Goal: Information Seeking & Learning: Compare options

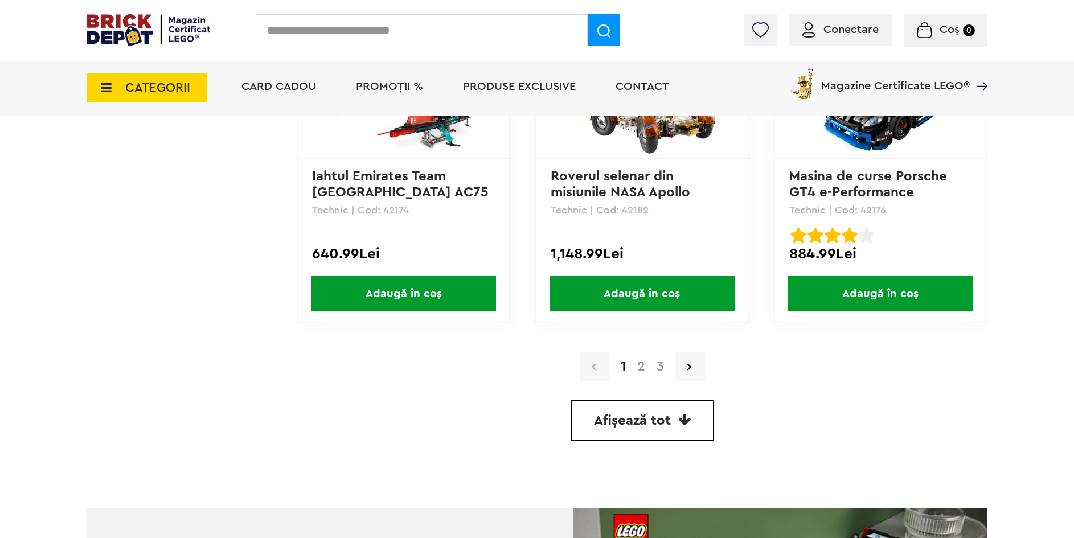
scroll to position [3245, 0]
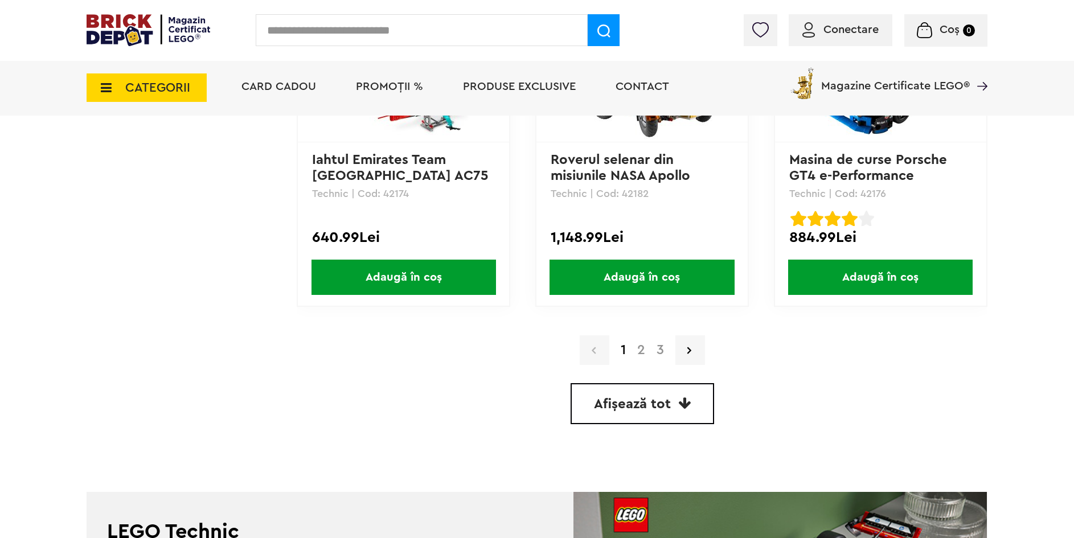
click at [642, 349] on link "2" at bounding box center [640, 350] width 19 height 14
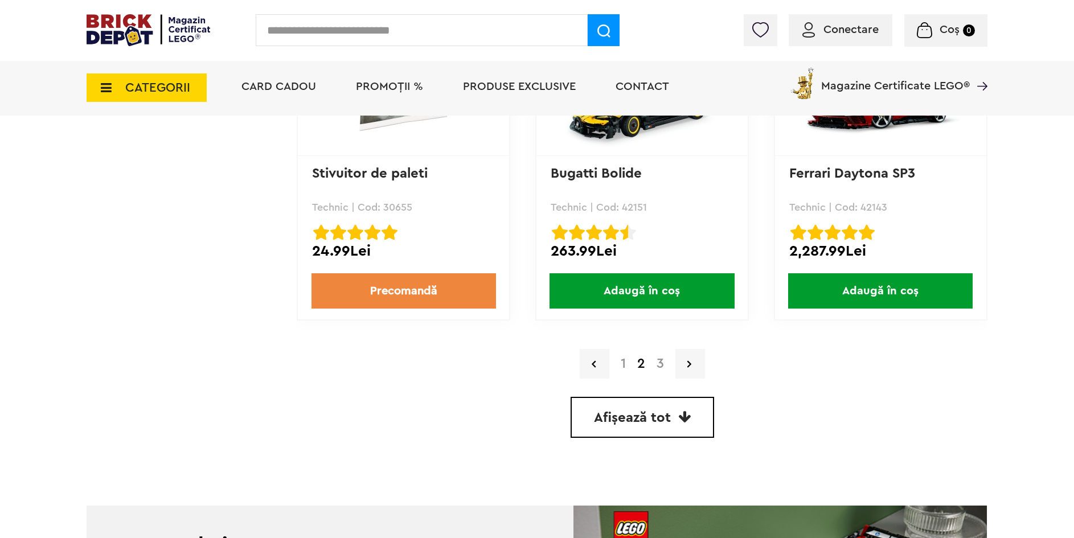
scroll to position [3245, 0]
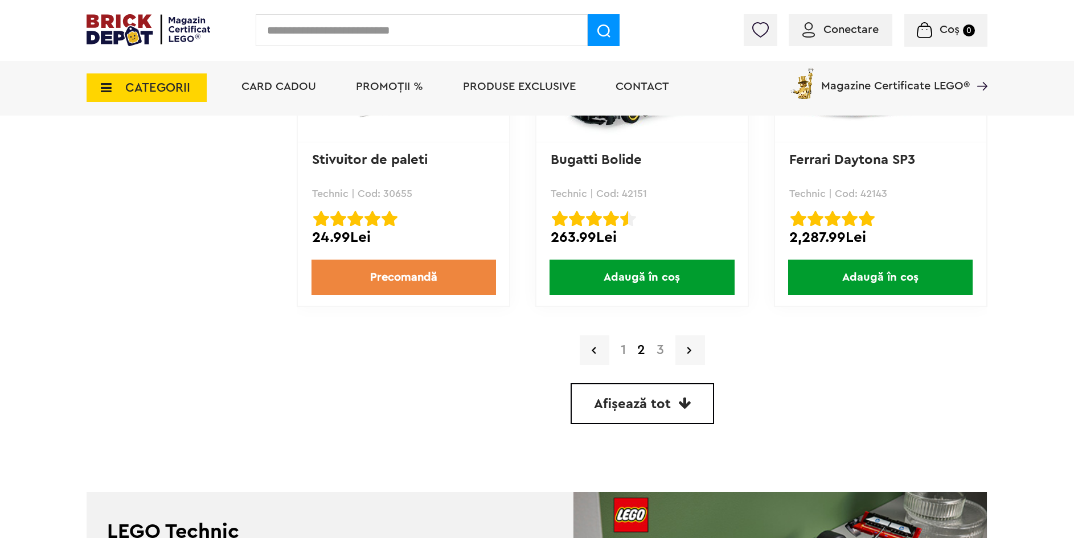
click at [659, 351] on link "3" at bounding box center [660, 350] width 19 height 14
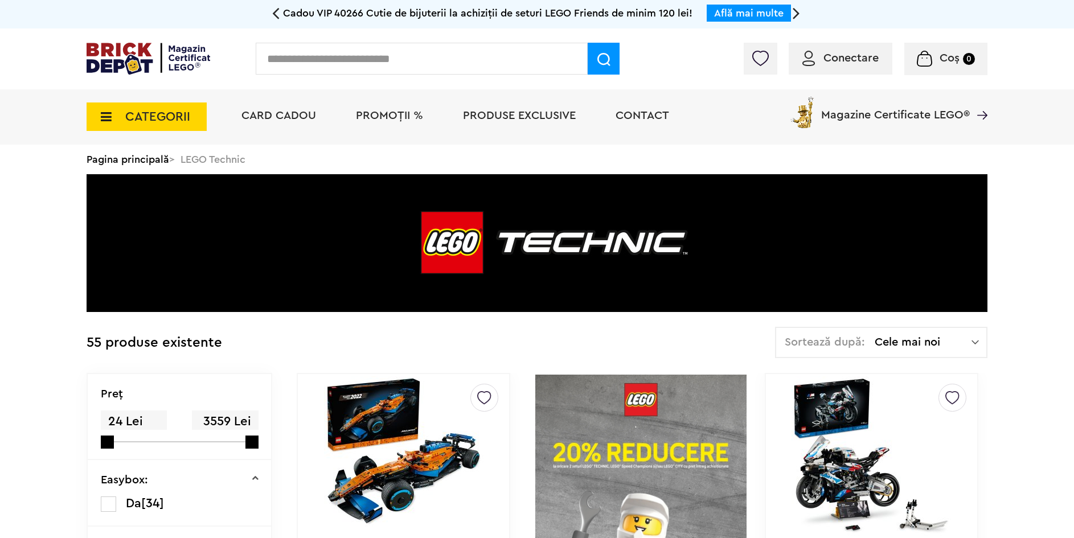
click at [110, 121] on icon at bounding box center [103, 116] width 18 height 13
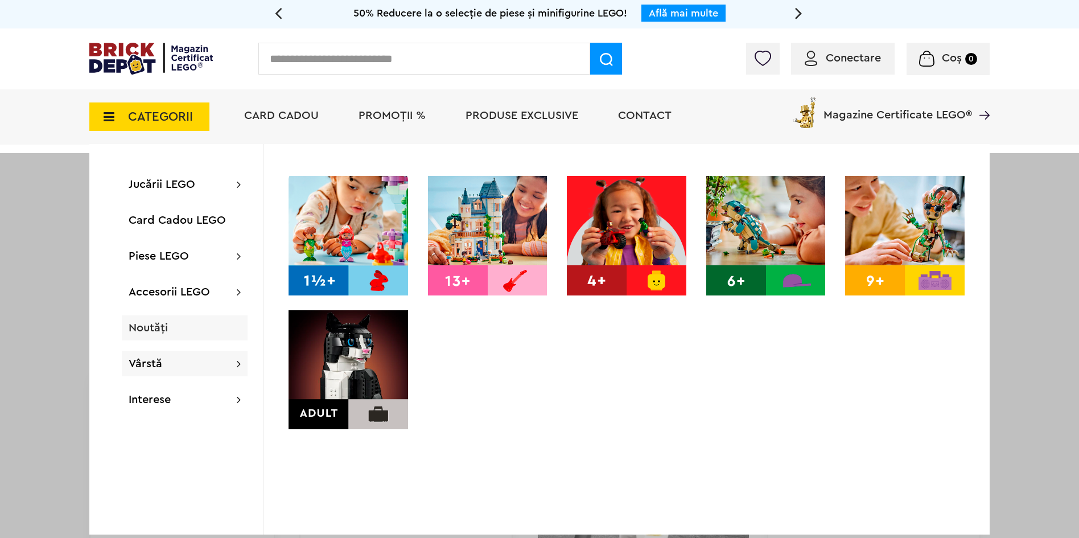
click at [168, 331] on div "Noutăți" at bounding box center [185, 327] width 126 height 25
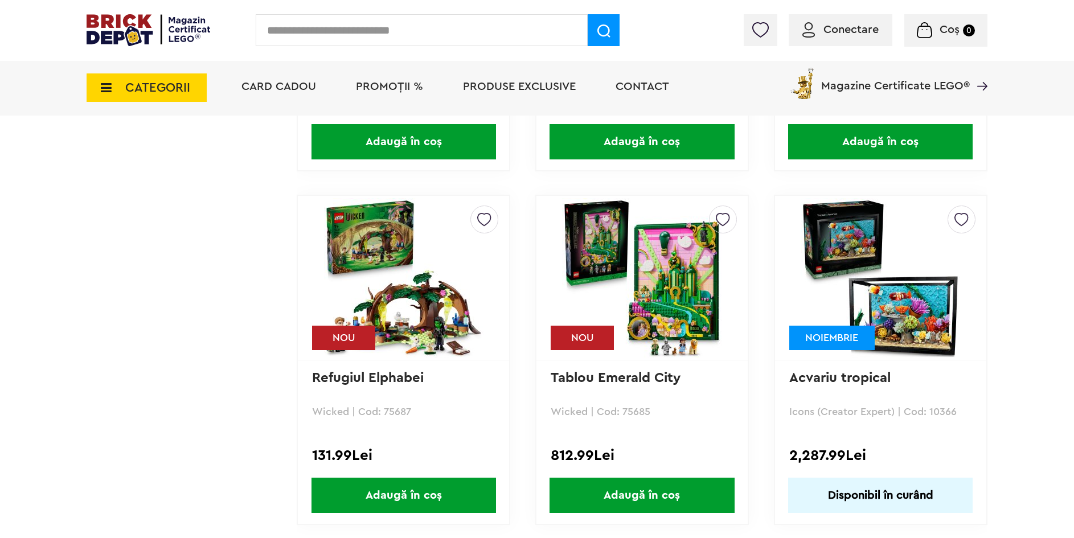
scroll to position [4070, 0]
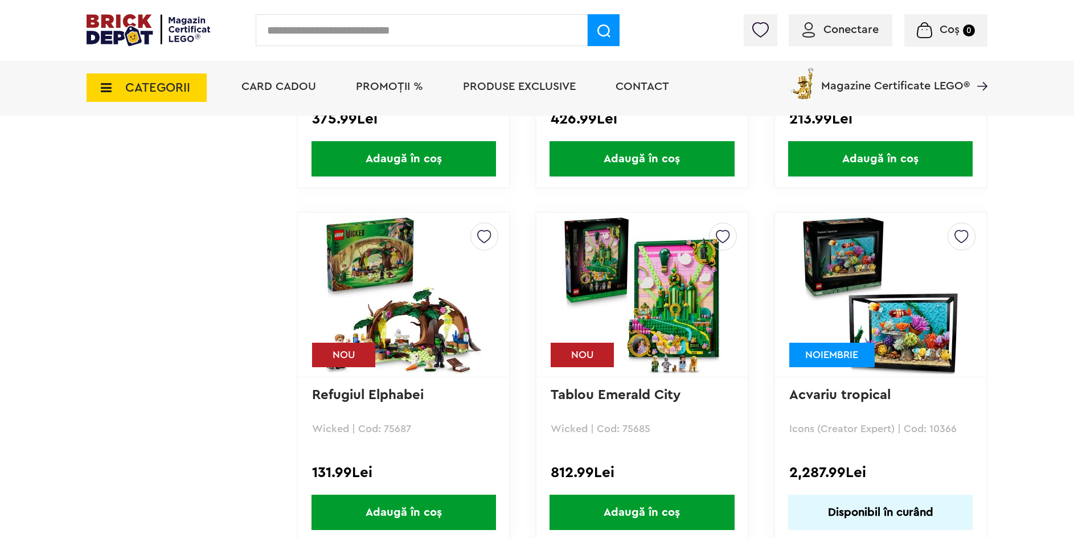
click at [898, 342] on img at bounding box center [879, 294] width 159 height 159
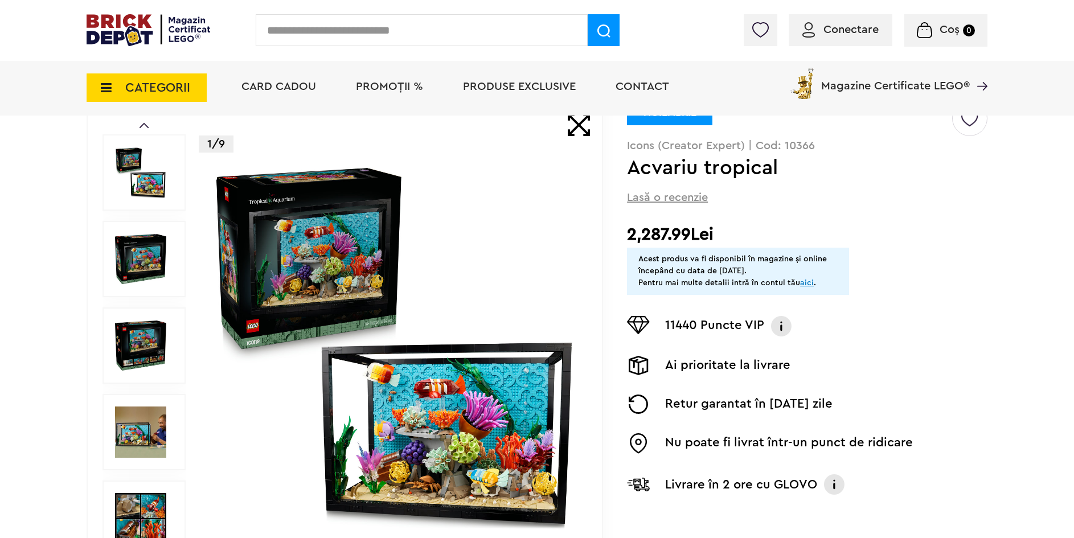
scroll to position [114, 0]
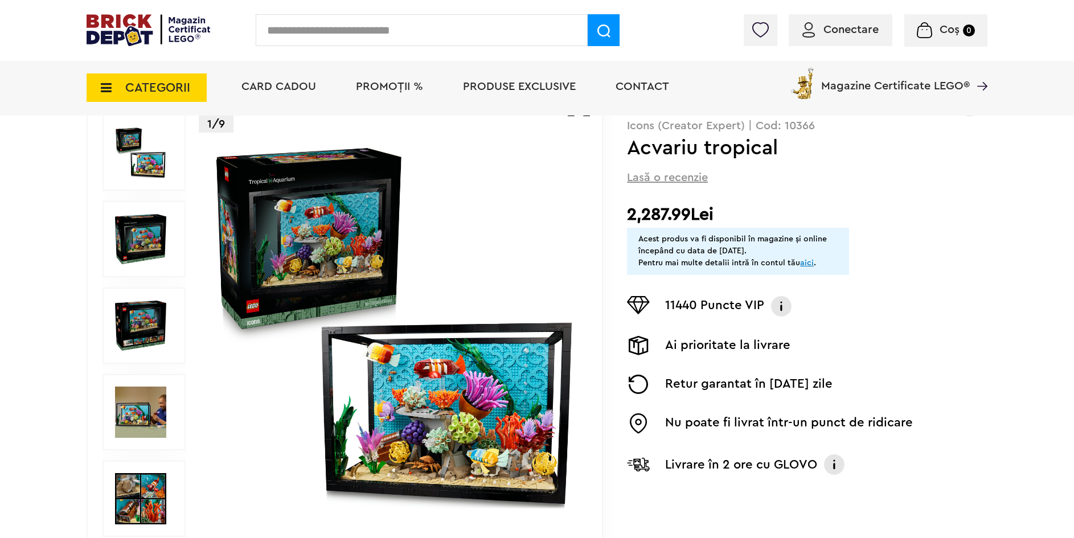
click at [323, 254] on img at bounding box center [394, 325] width 367 height 367
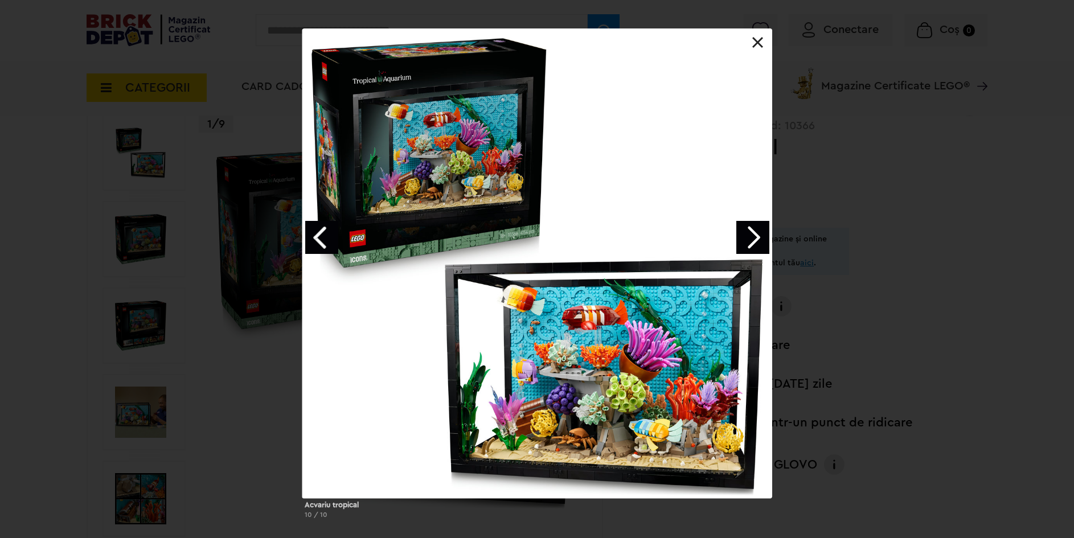
click at [756, 233] on link "Next image" at bounding box center [752, 237] width 33 height 33
click at [755, 234] on link "Next image" at bounding box center [752, 237] width 33 height 33
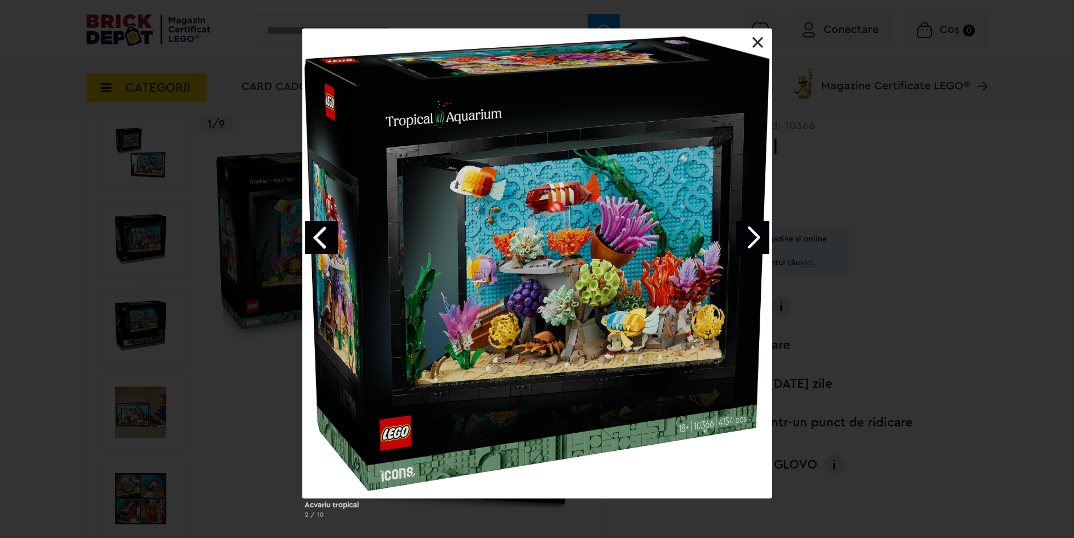
click at [755, 235] on link "Next image" at bounding box center [752, 237] width 33 height 33
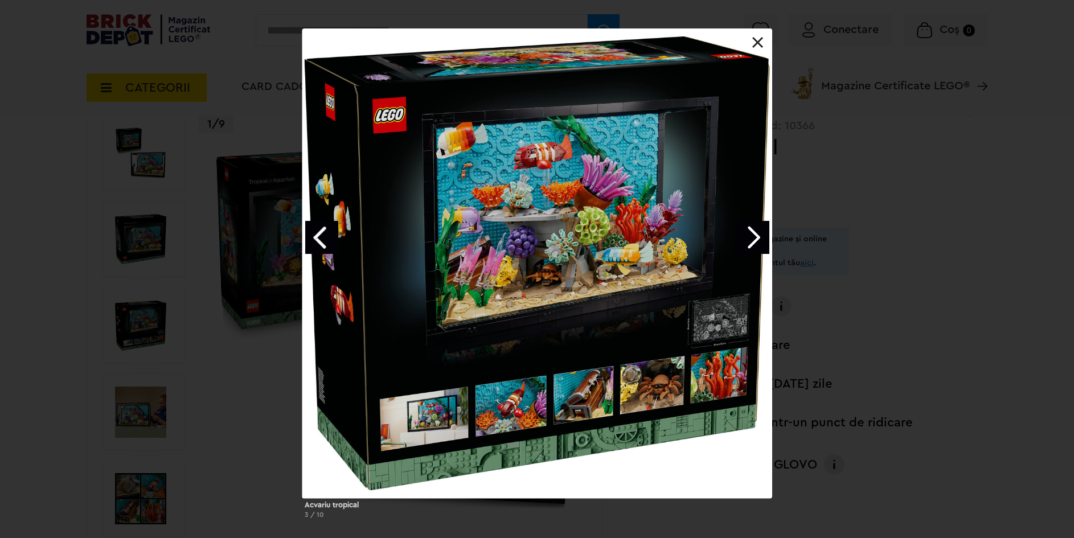
click at [755, 235] on link "Next image" at bounding box center [752, 237] width 33 height 33
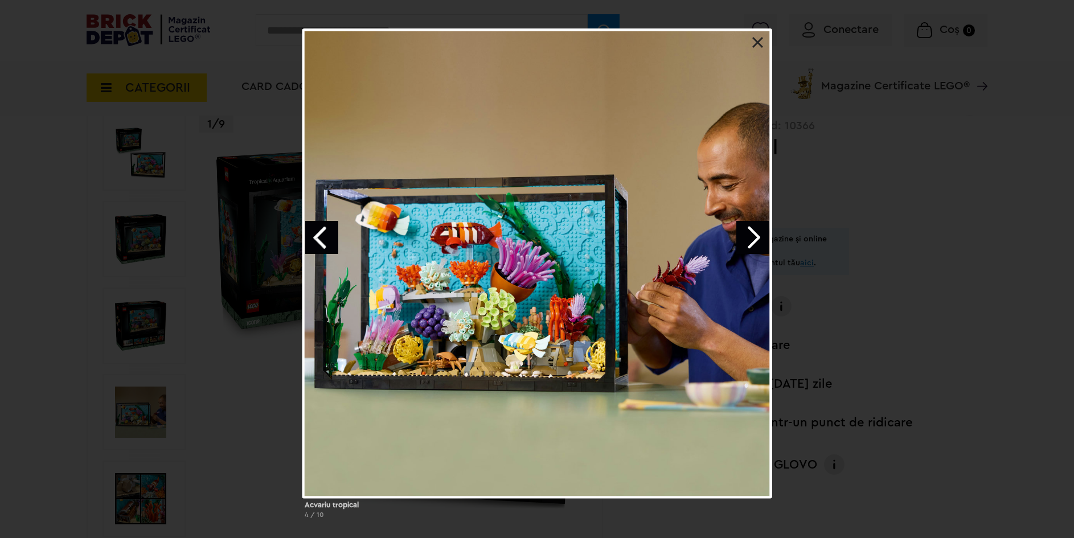
click at [755, 235] on link "Next image" at bounding box center [752, 237] width 33 height 33
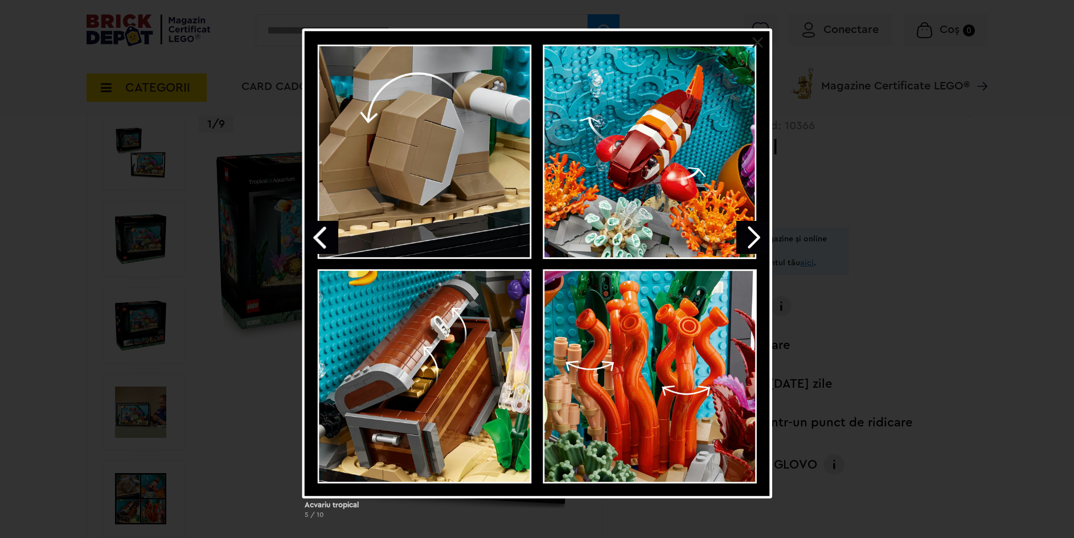
click at [755, 235] on link "Next image" at bounding box center [752, 237] width 33 height 33
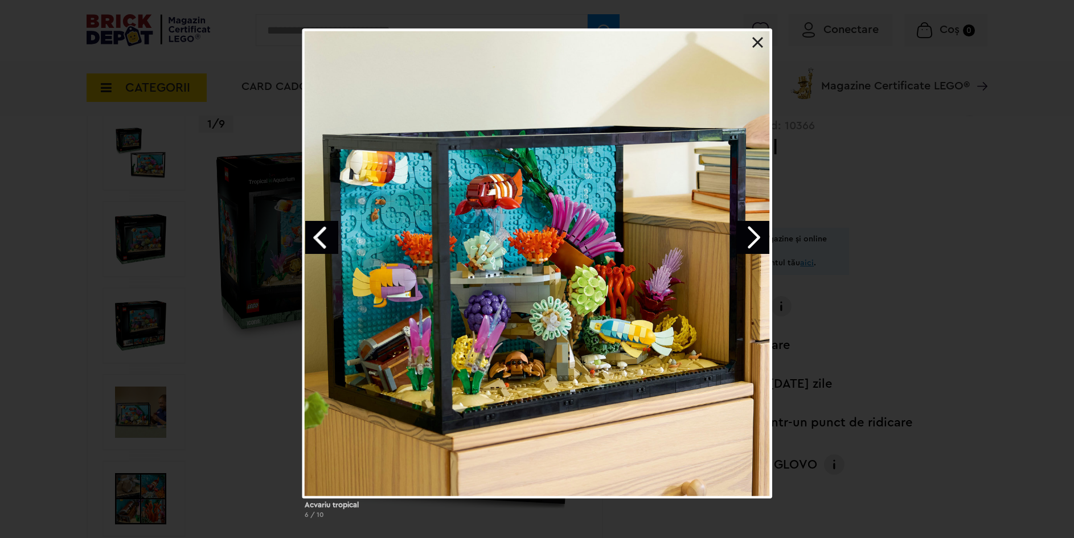
click at [755, 235] on link "Next image" at bounding box center [752, 237] width 33 height 33
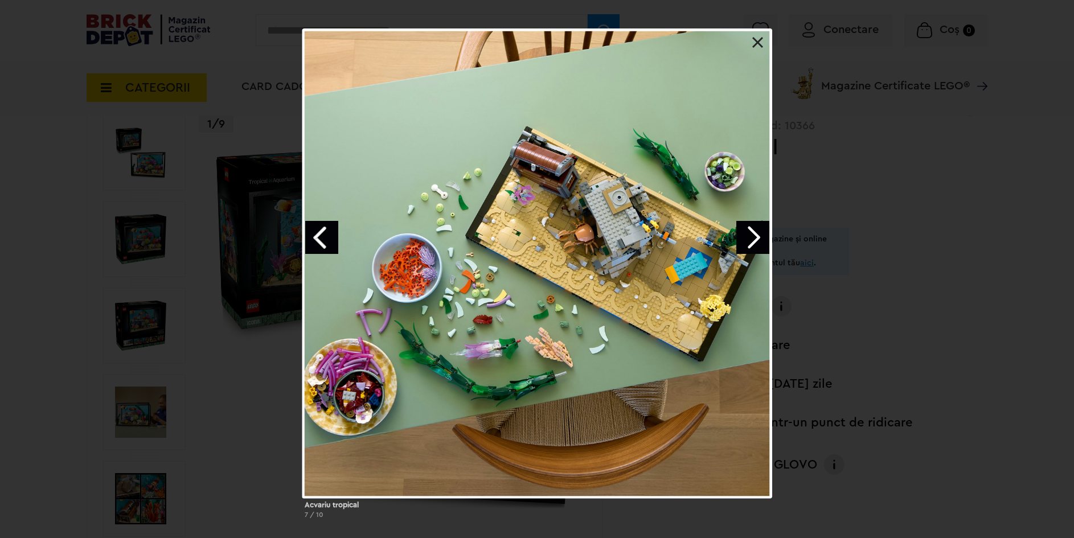
click at [755, 235] on link "Next image" at bounding box center [752, 237] width 33 height 33
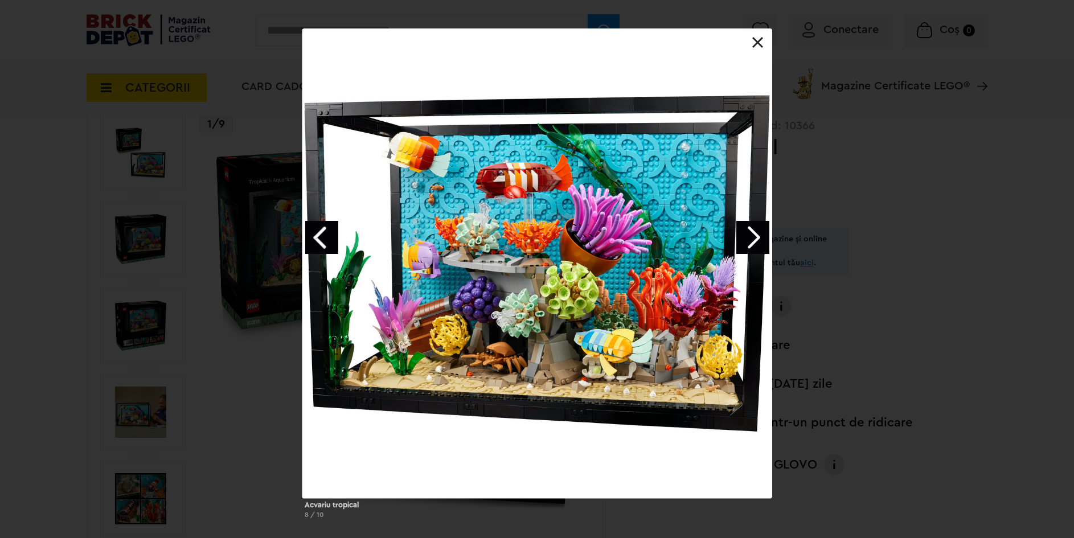
click at [755, 235] on link "Next image" at bounding box center [752, 237] width 33 height 33
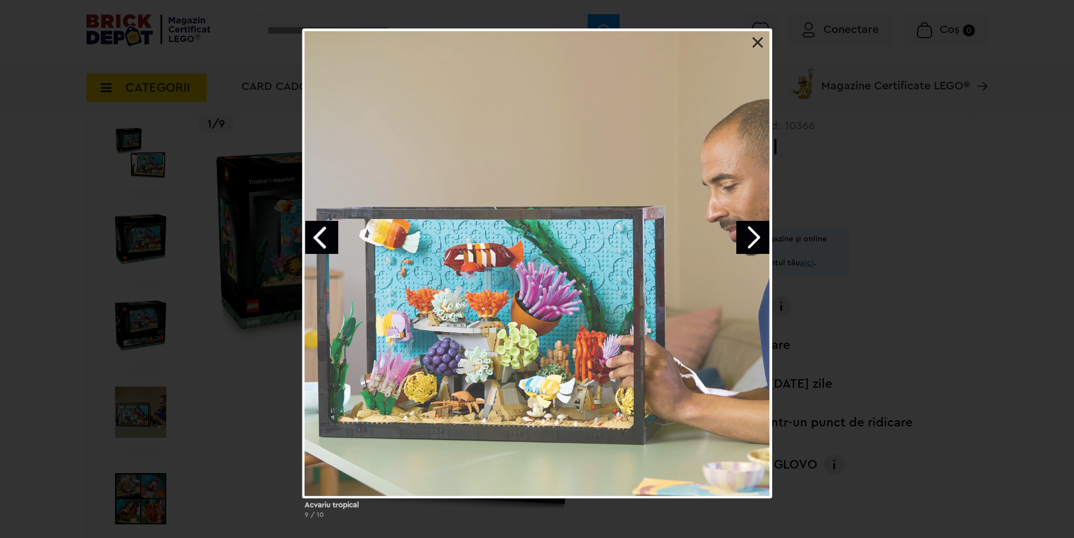
click at [755, 235] on link "Next image" at bounding box center [752, 237] width 33 height 33
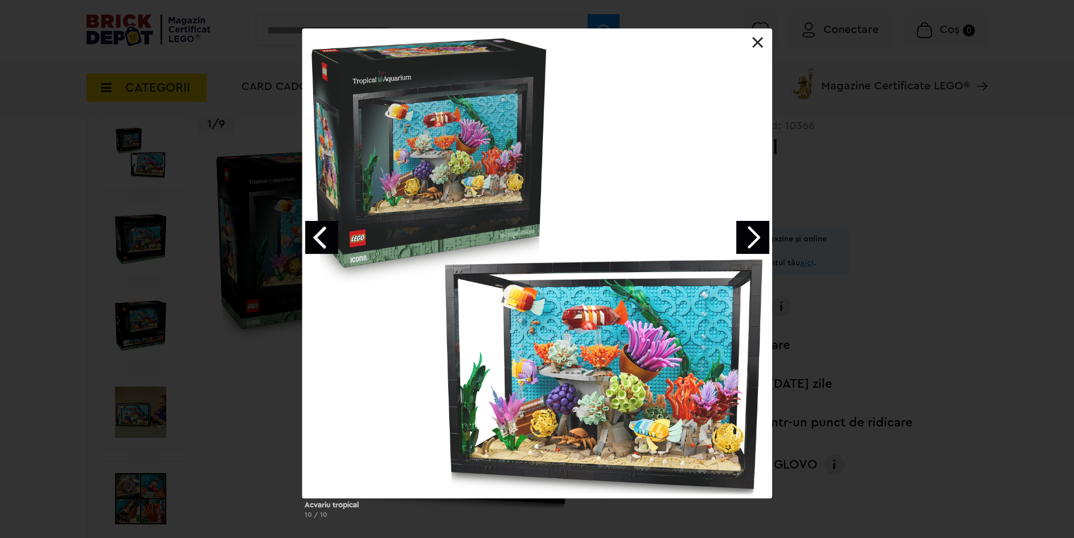
click at [755, 235] on link "Next image" at bounding box center [752, 237] width 33 height 33
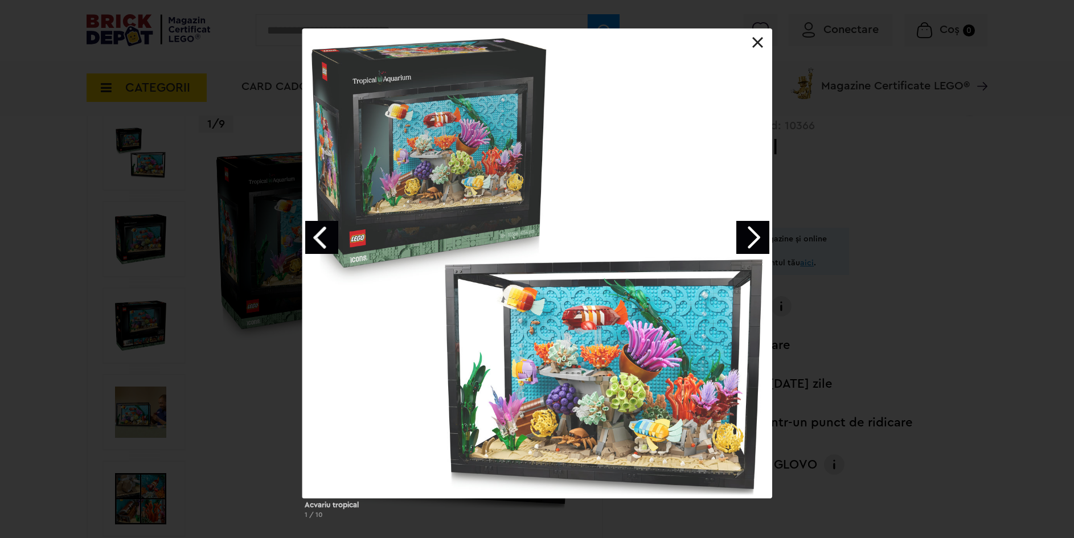
click at [755, 235] on link "Next image" at bounding box center [752, 237] width 33 height 33
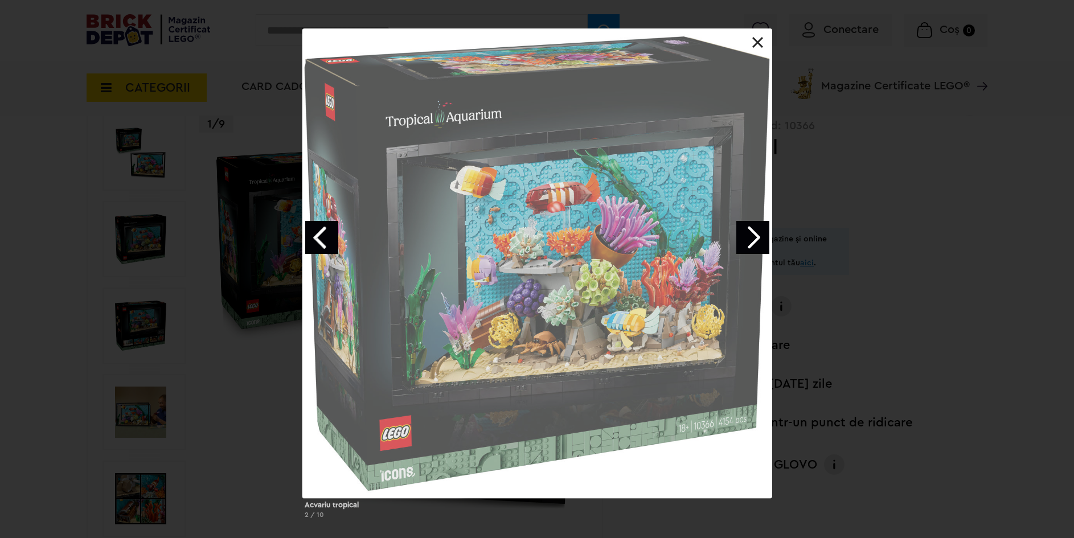
click at [755, 235] on link "Next image" at bounding box center [752, 237] width 33 height 33
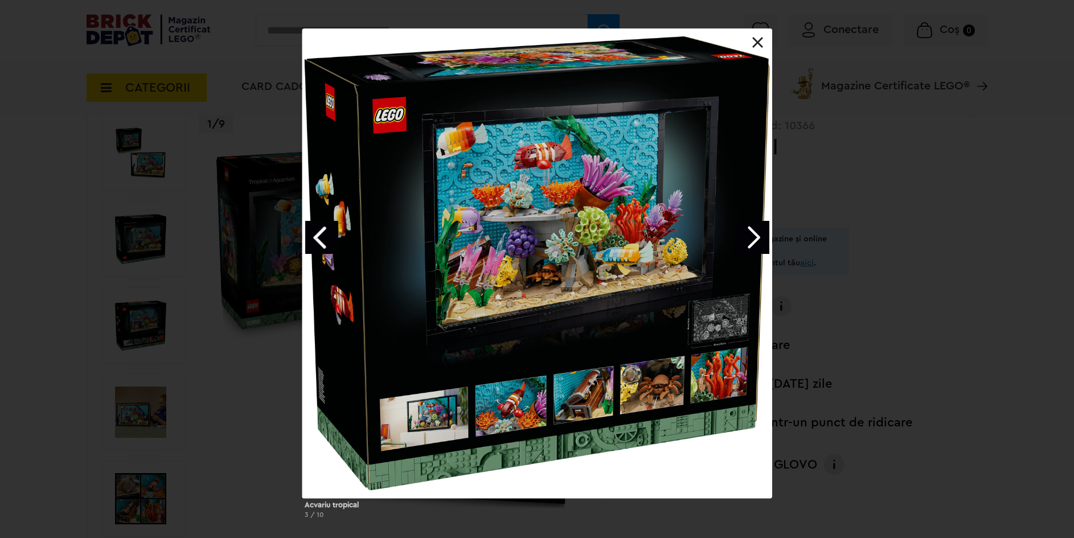
click at [761, 47] on link at bounding box center [757, 42] width 11 height 11
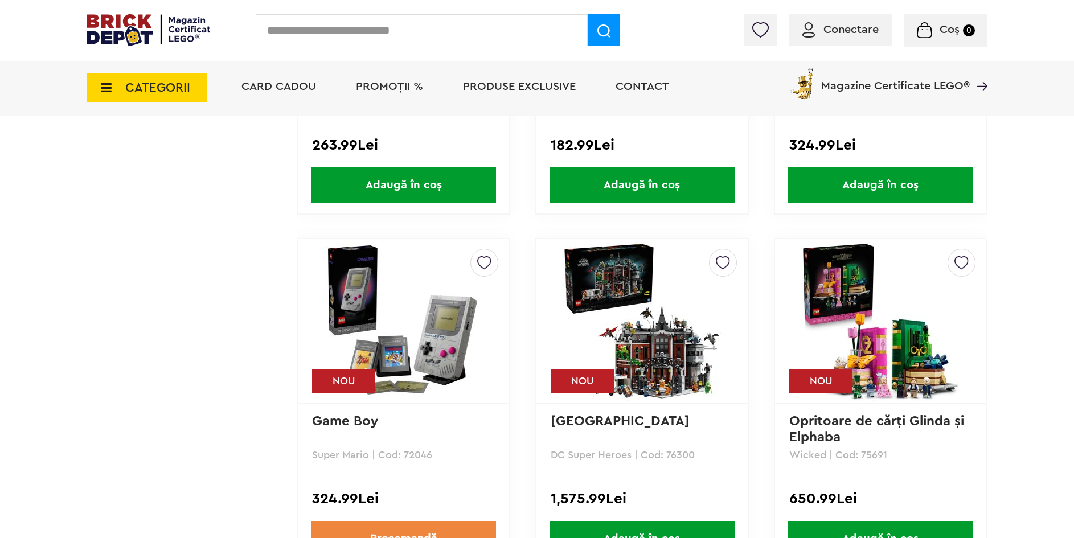
scroll to position [3330, 0]
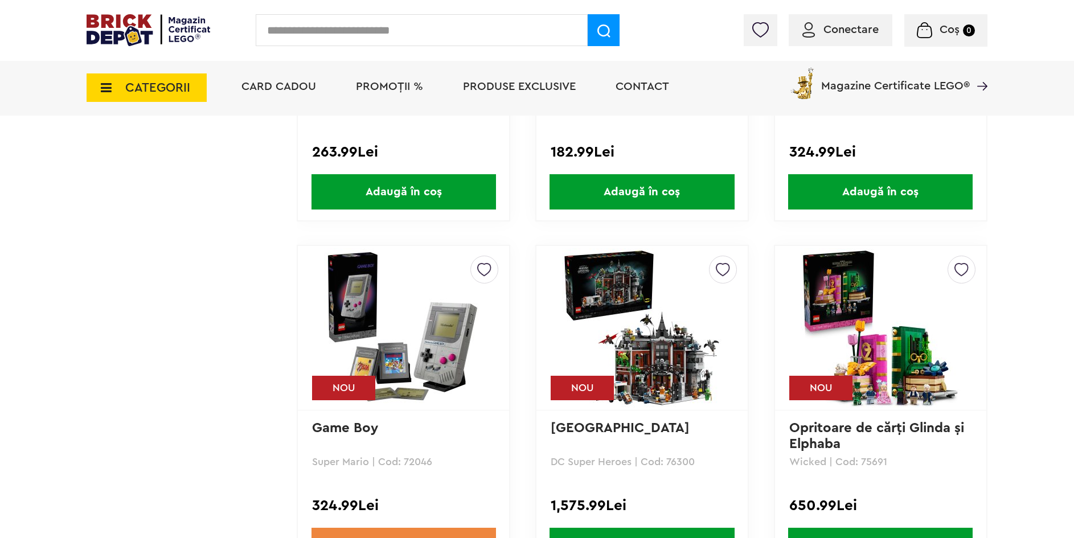
click at [430, 344] on img at bounding box center [403, 327] width 159 height 159
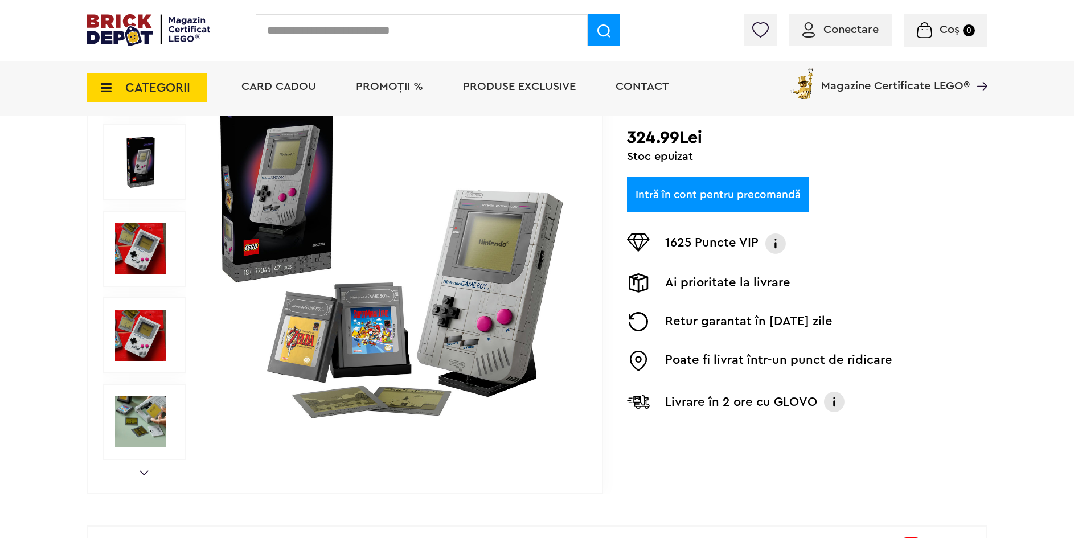
scroll to position [171, 0]
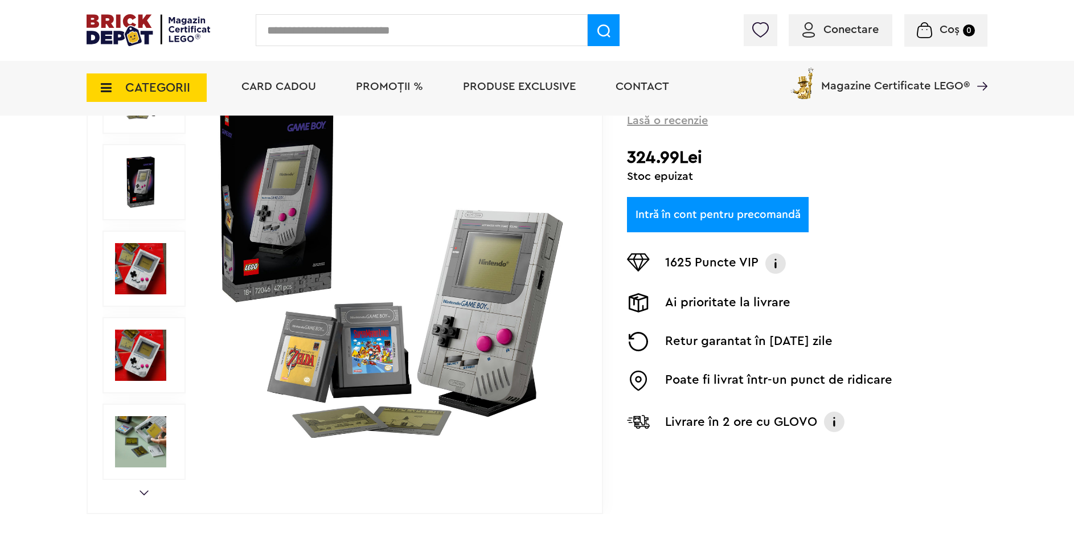
click at [155, 272] on img at bounding box center [140, 268] width 51 height 51
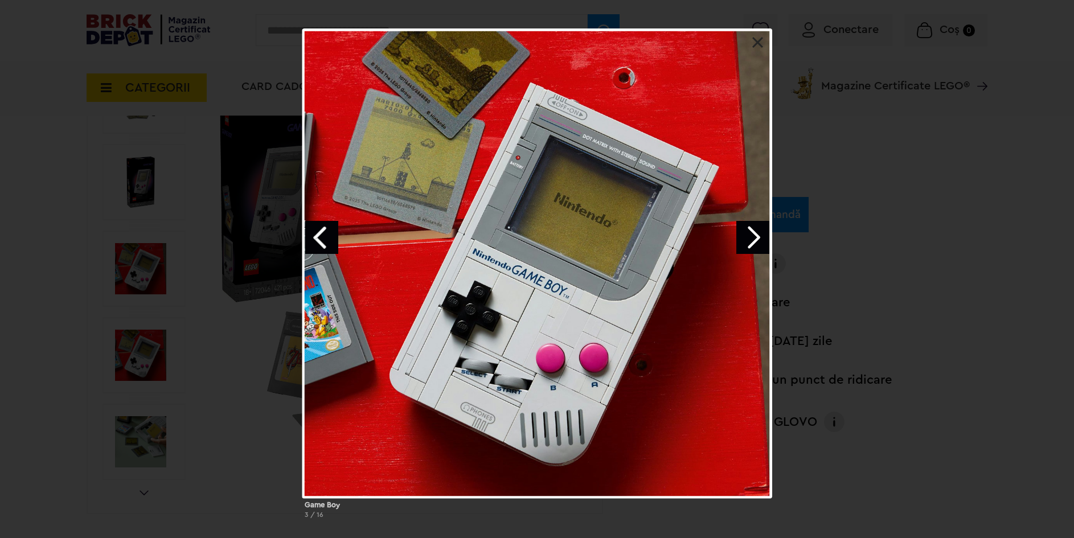
click at [758, 238] on link "Next image" at bounding box center [752, 237] width 33 height 33
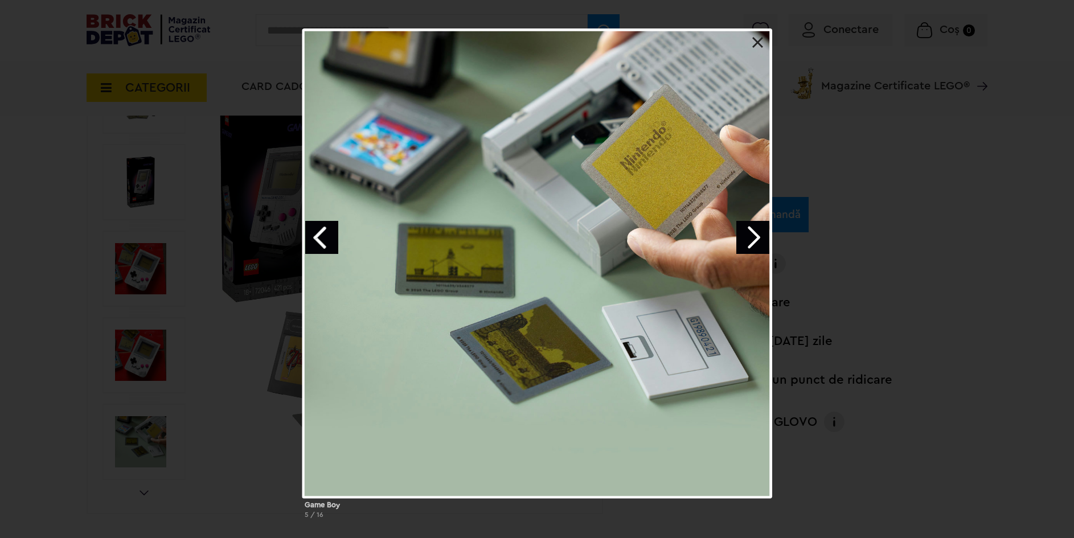
click at [758, 238] on link "Next image" at bounding box center [752, 237] width 33 height 33
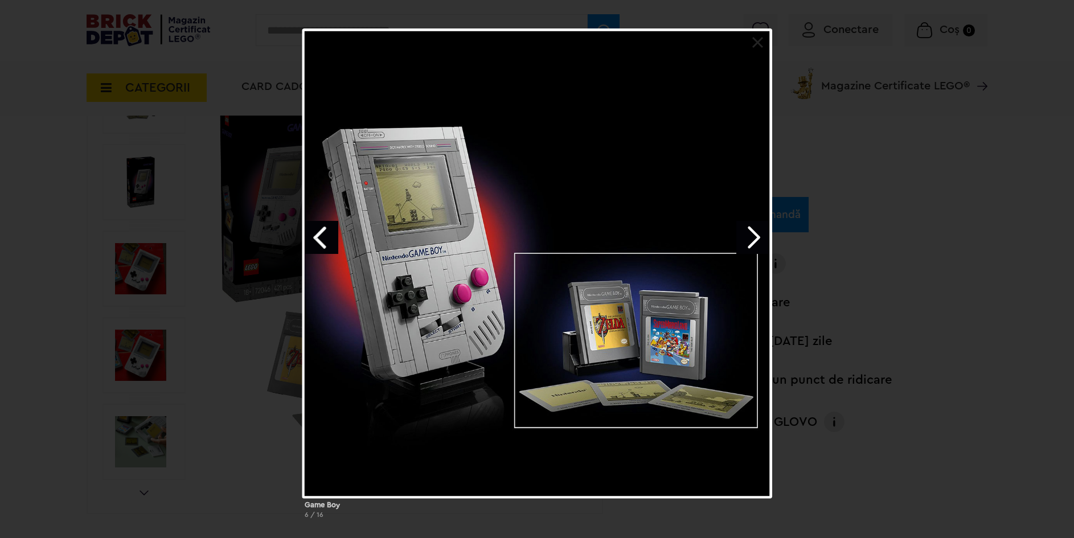
click at [758, 238] on link "Next image" at bounding box center [752, 237] width 33 height 33
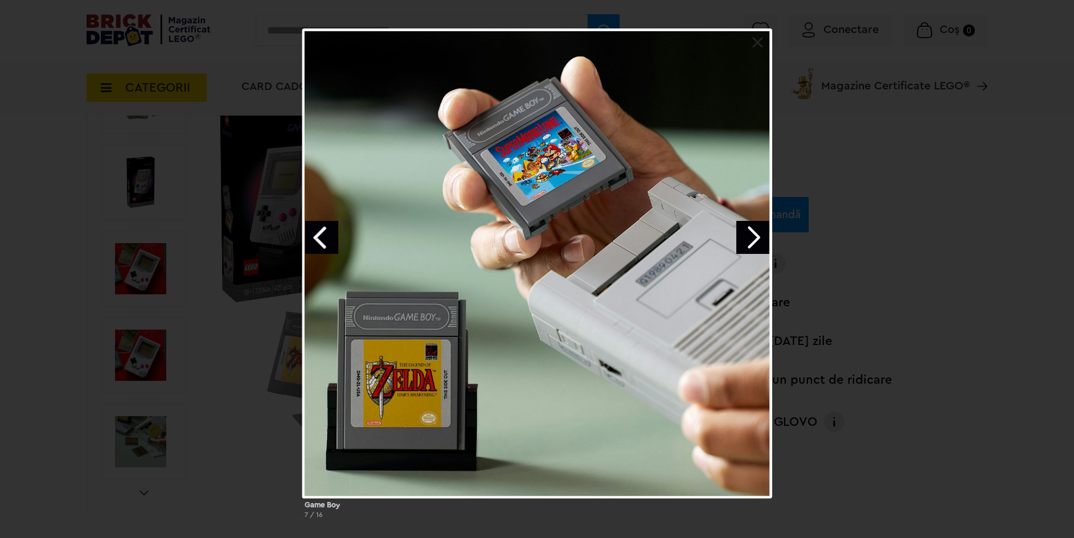
click at [758, 238] on link "Next image" at bounding box center [752, 237] width 33 height 33
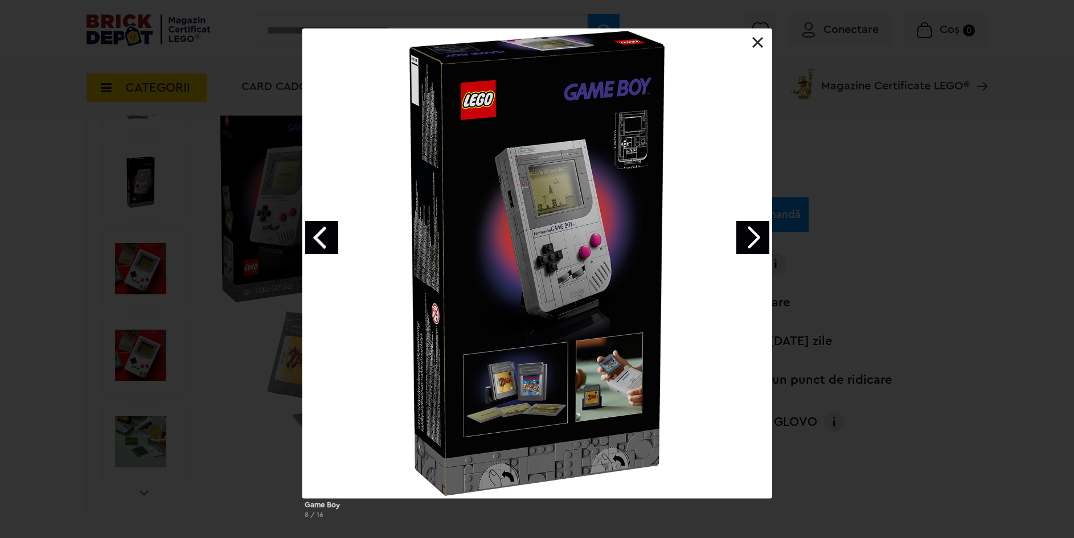
click at [758, 238] on link "Next image" at bounding box center [752, 237] width 33 height 33
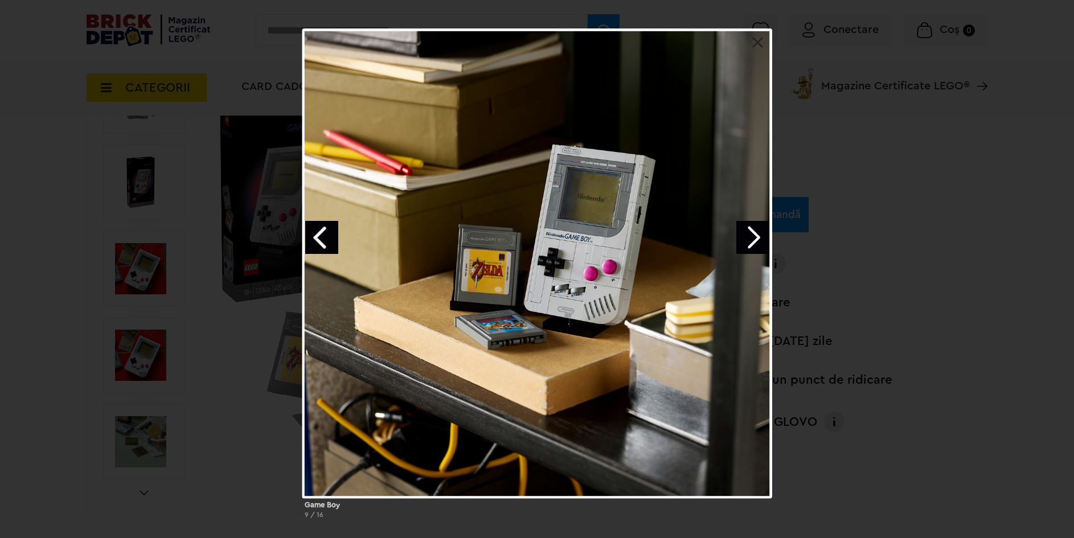
click at [758, 238] on link "Next image" at bounding box center [752, 237] width 33 height 33
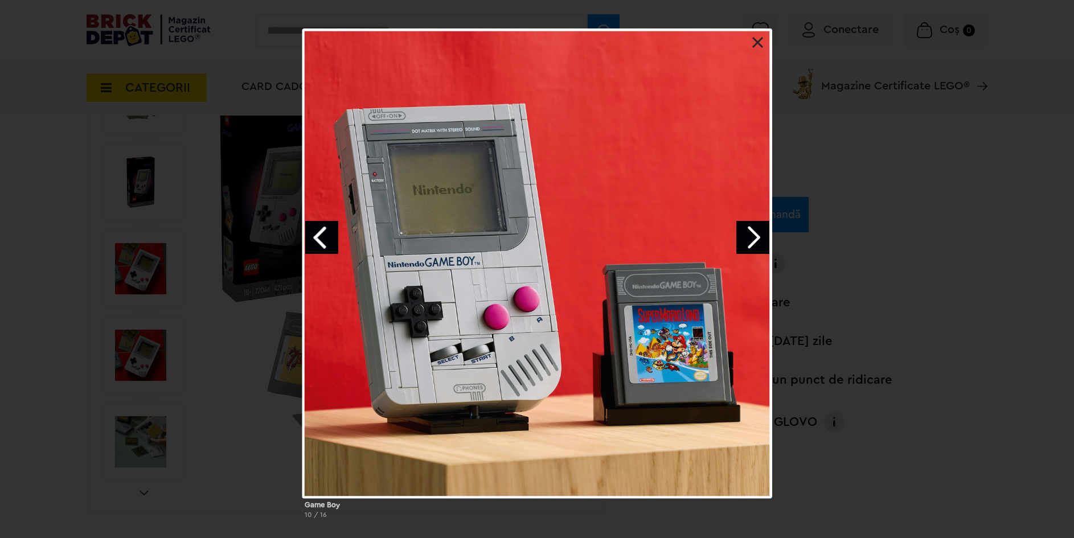
click at [758, 238] on link "Next image" at bounding box center [752, 237] width 33 height 33
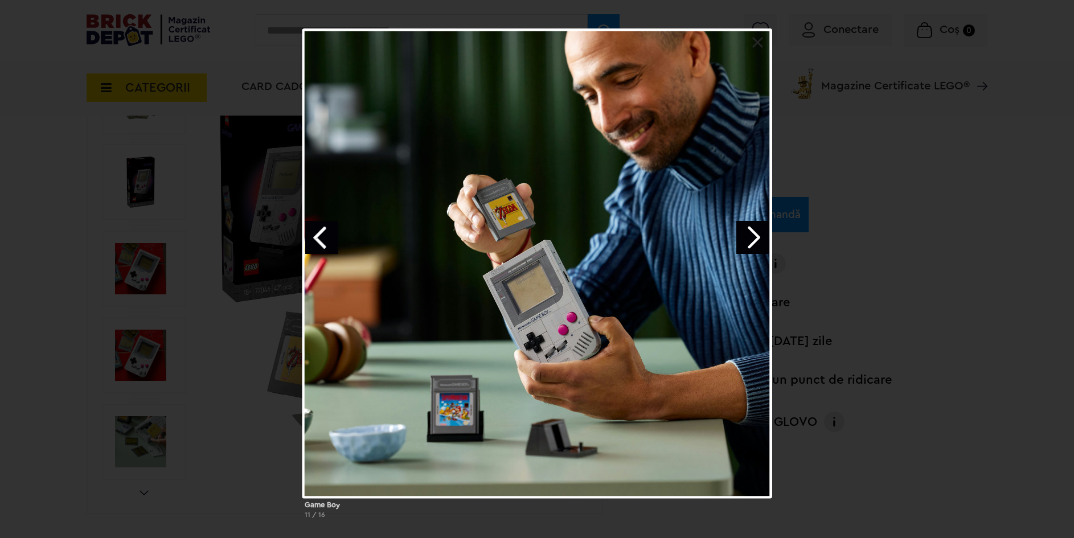
click at [758, 238] on link "Next image" at bounding box center [752, 237] width 33 height 33
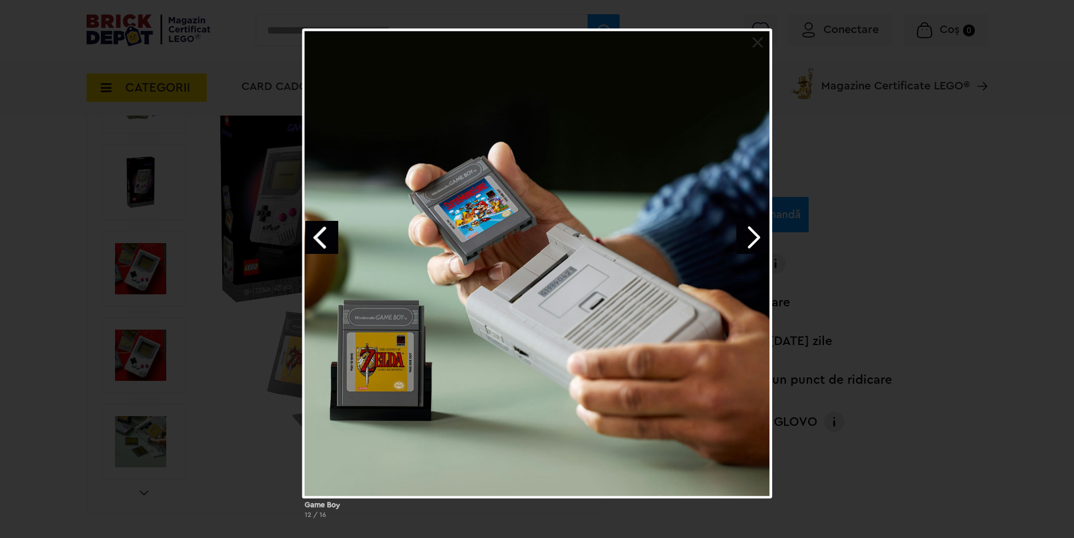
click at [758, 238] on link "Next image" at bounding box center [752, 237] width 33 height 33
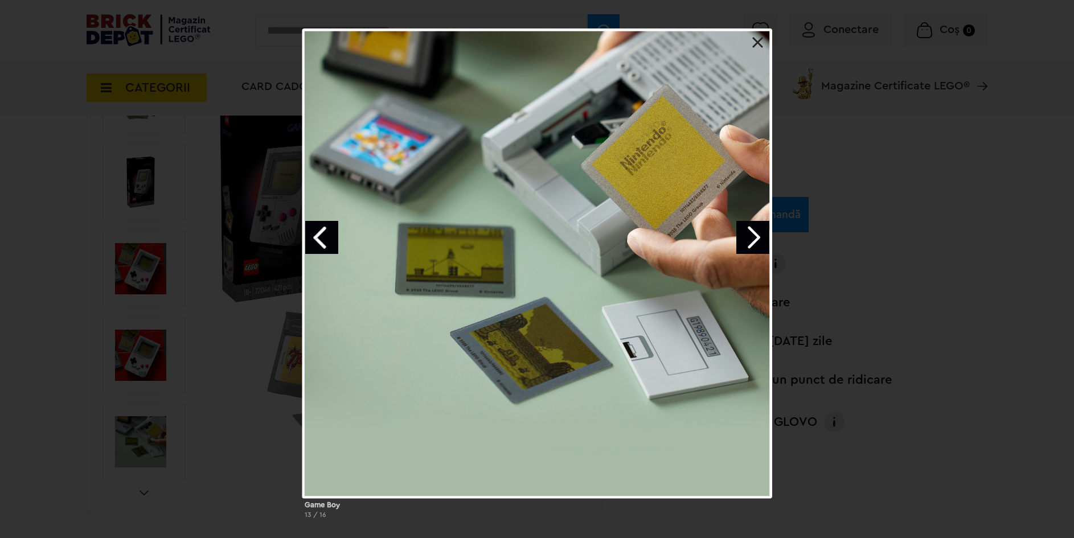
click at [755, 48] on link at bounding box center [757, 42] width 11 height 11
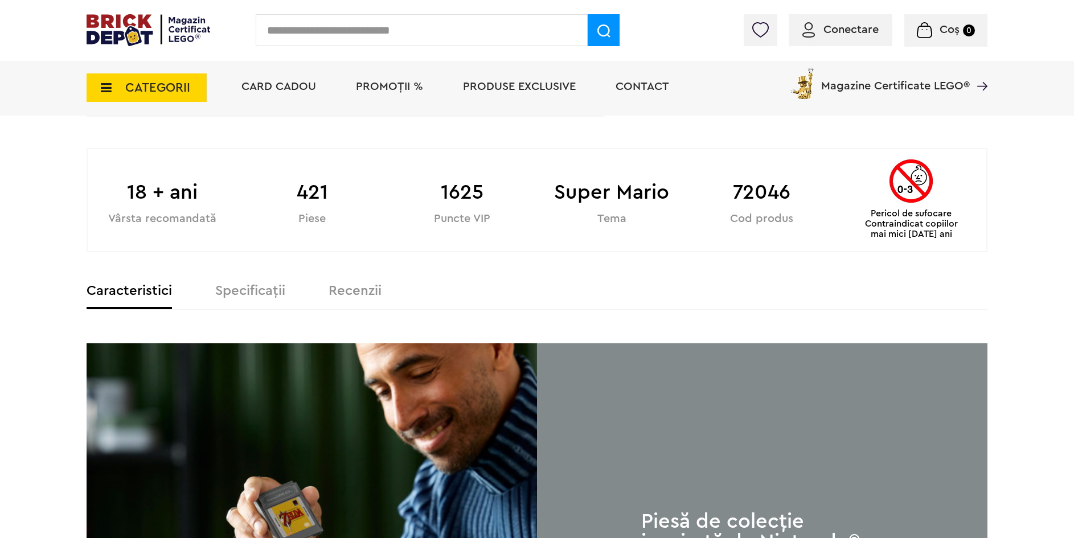
scroll to position [512, 0]
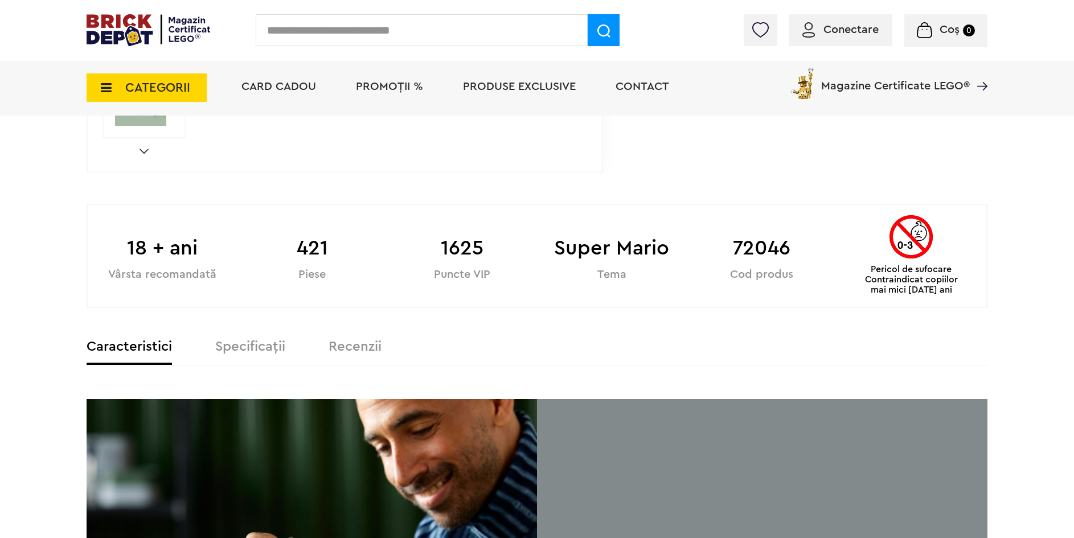
click at [398, 87] on span "PROMOȚII %" at bounding box center [389, 86] width 67 height 11
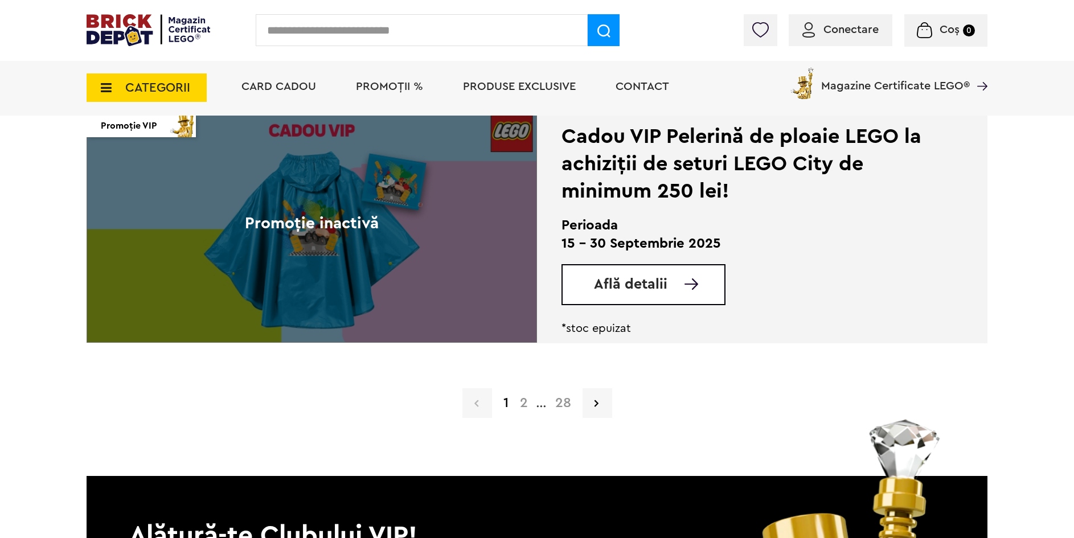
scroll to position [2846, 0]
